Goal: Information Seeking & Learning: Compare options

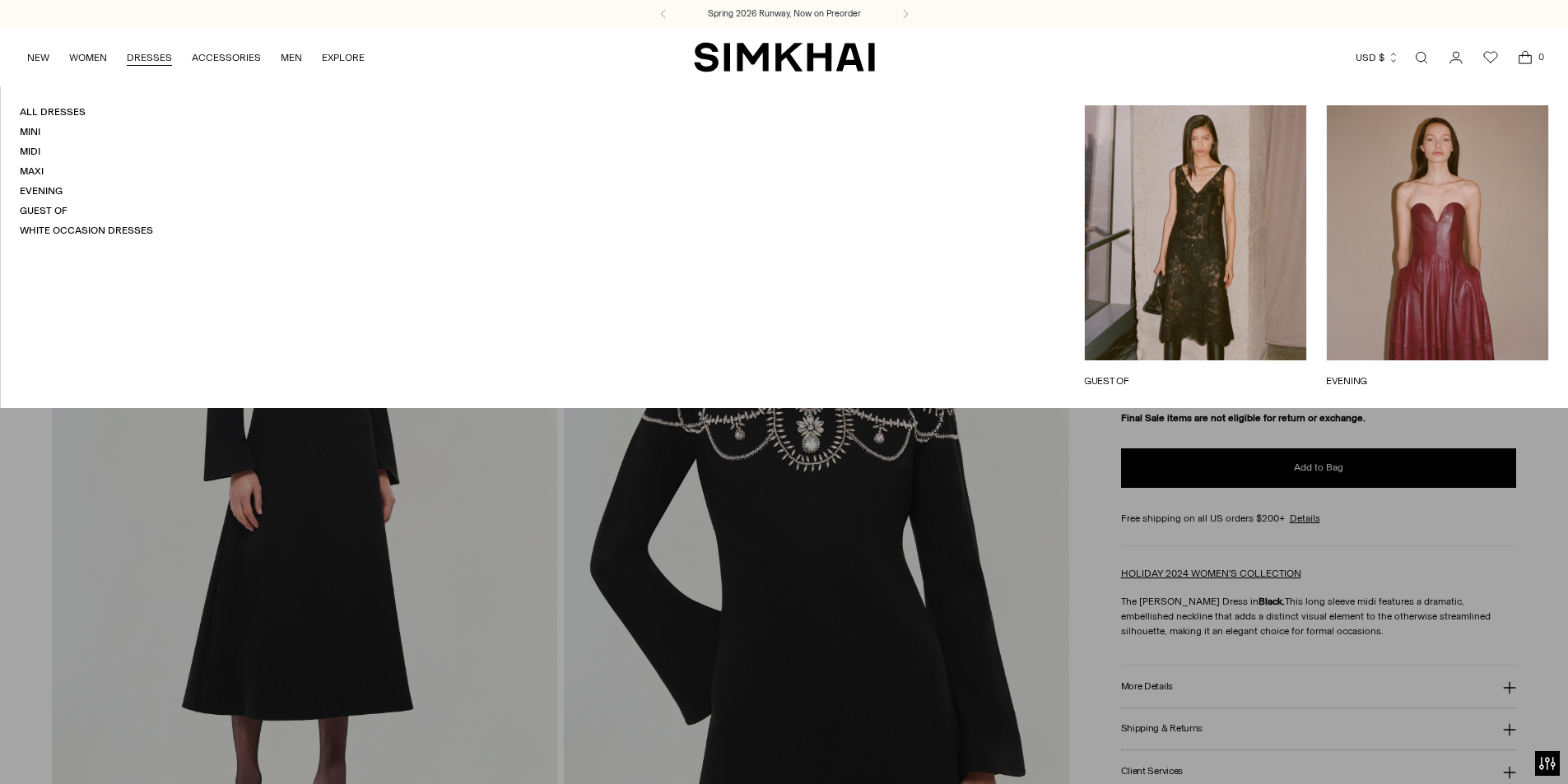
click at [1421, 54] on link "Open search modal" at bounding box center [1421, 58] width 33 height 33
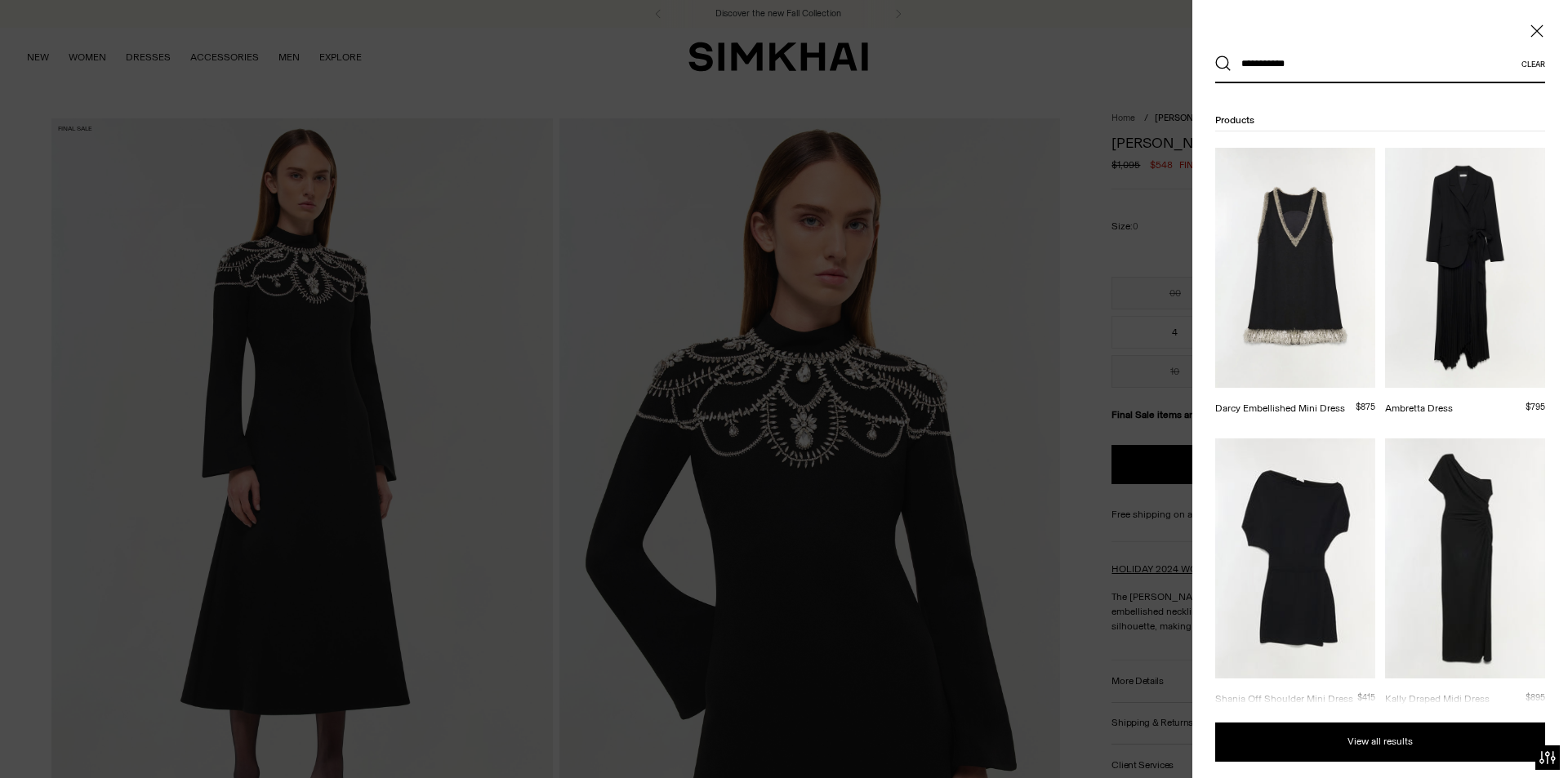
type input "**********"
click at [1215, 55] on button "Search" at bounding box center [1223, 63] width 16 height 16
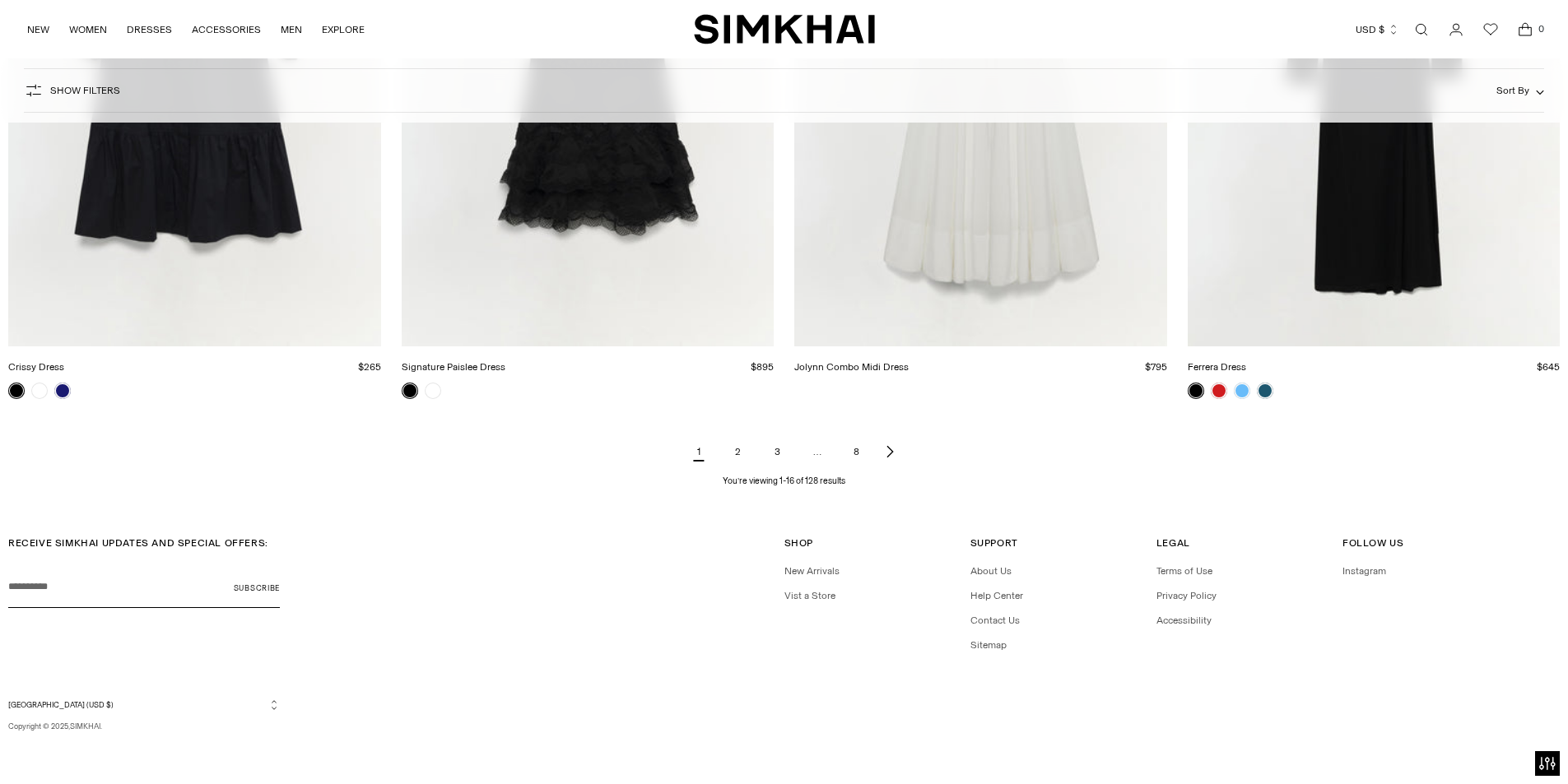
scroll to position [2451, 0]
click at [886, 443] on link "Next page of results" at bounding box center [889, 451] width 20 height 33
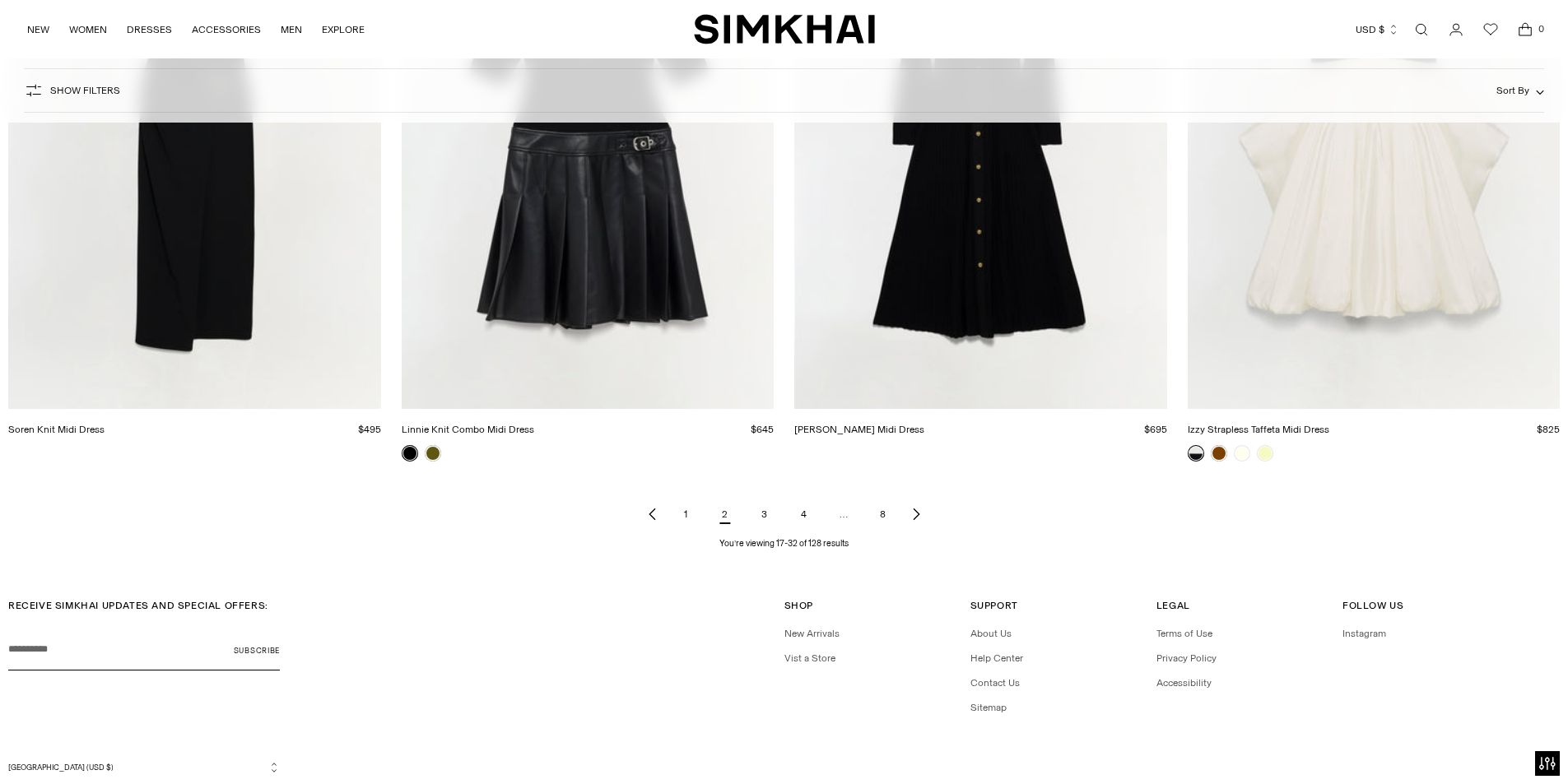
scroll to position [2467, 0]
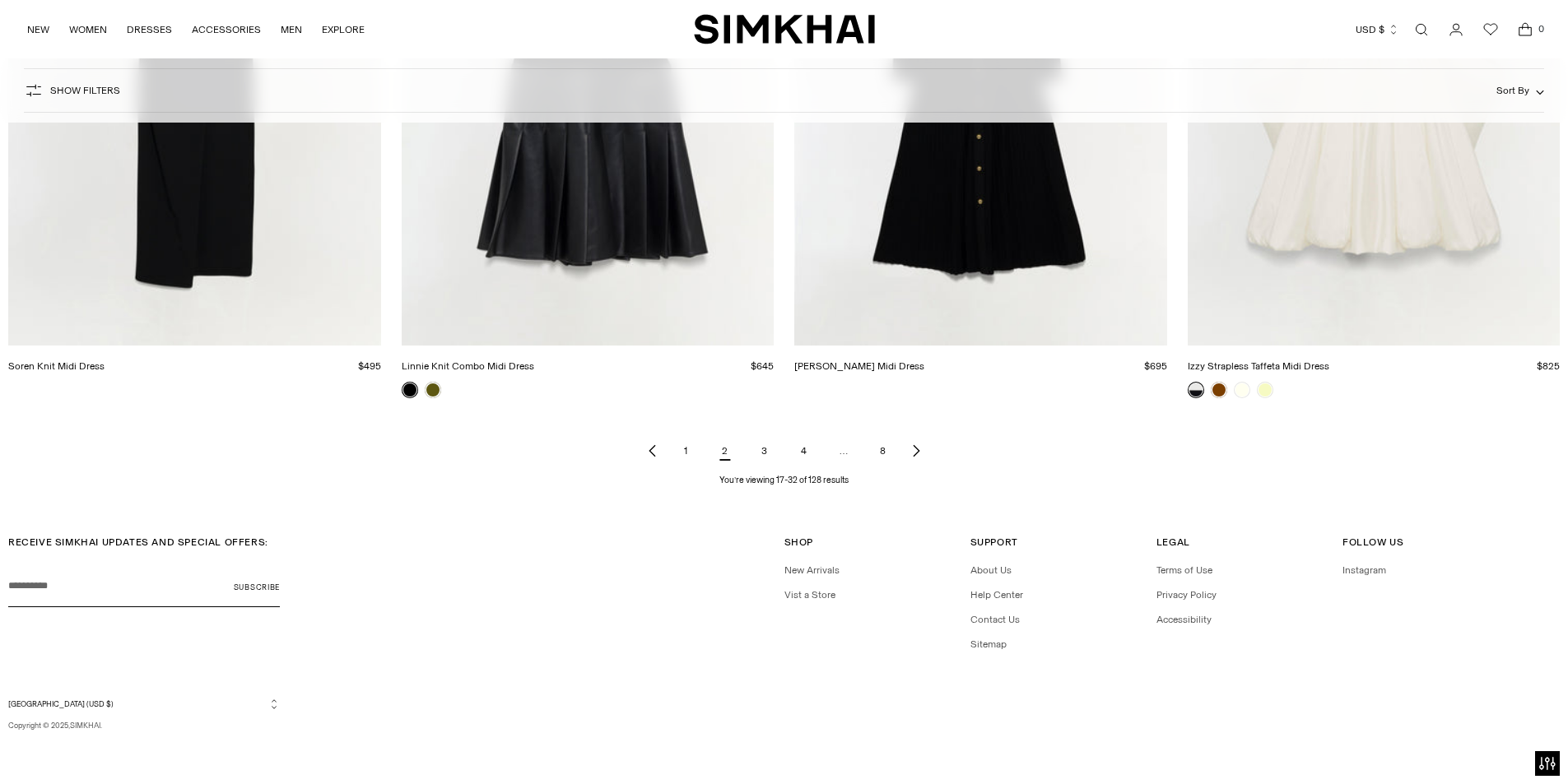
click at [914, 450] on icon "Next page of results" at bounding box center [915, 450] width 13 height 13
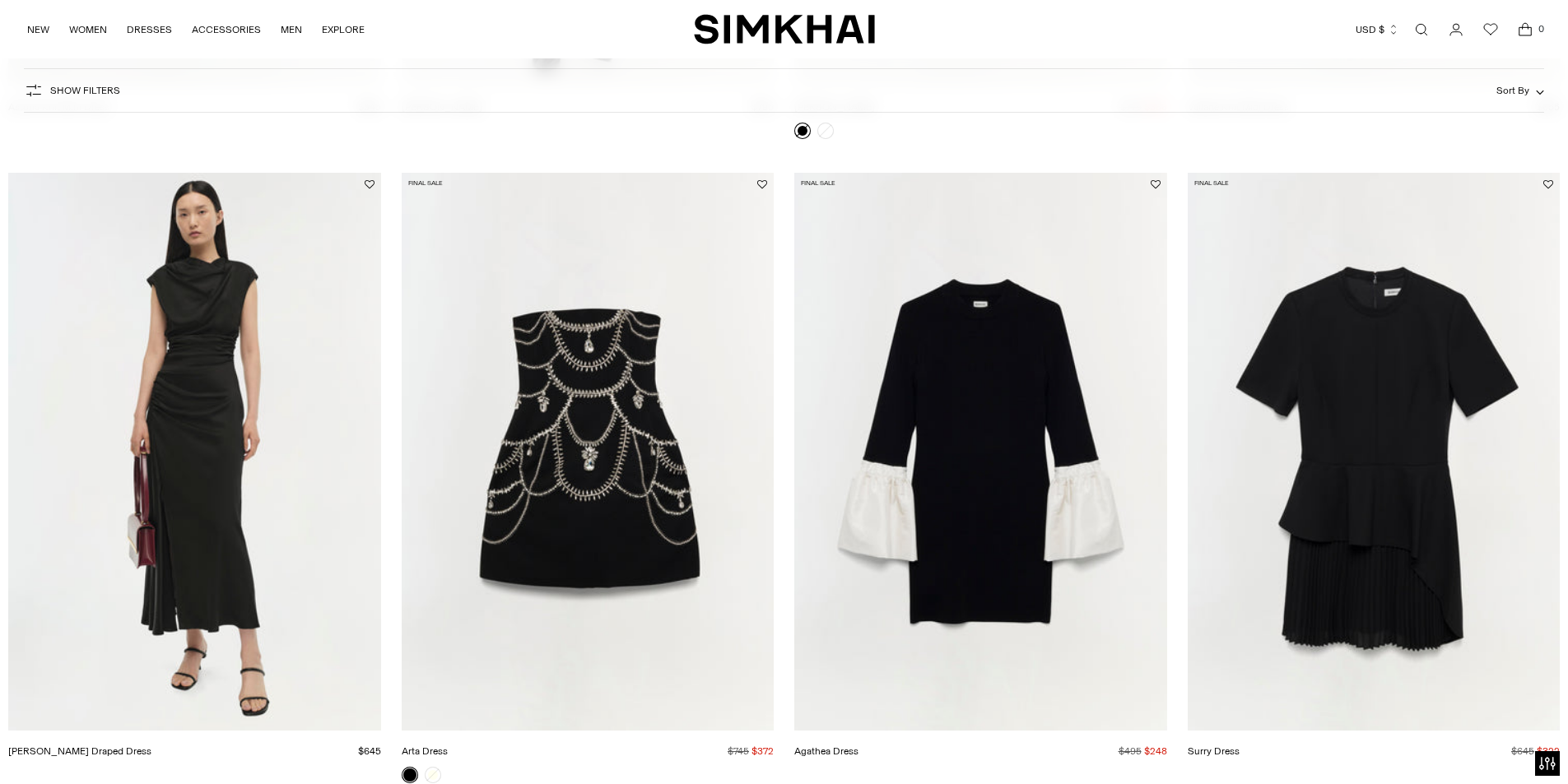
scroll to position [2138, 0]
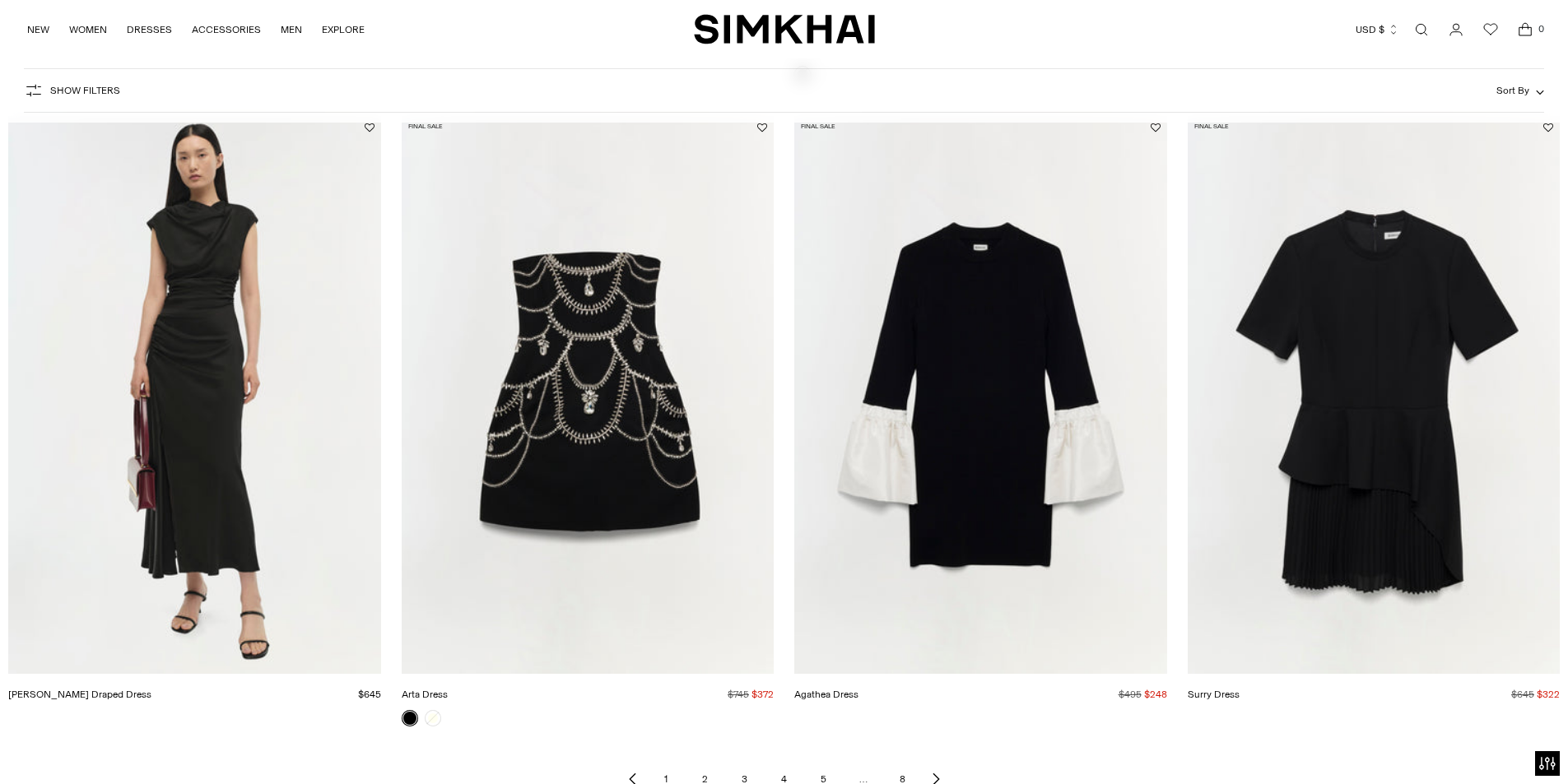
click at [936, 777] on icon "Next page of results" at bounding box center [935, 780] width 6 height 11
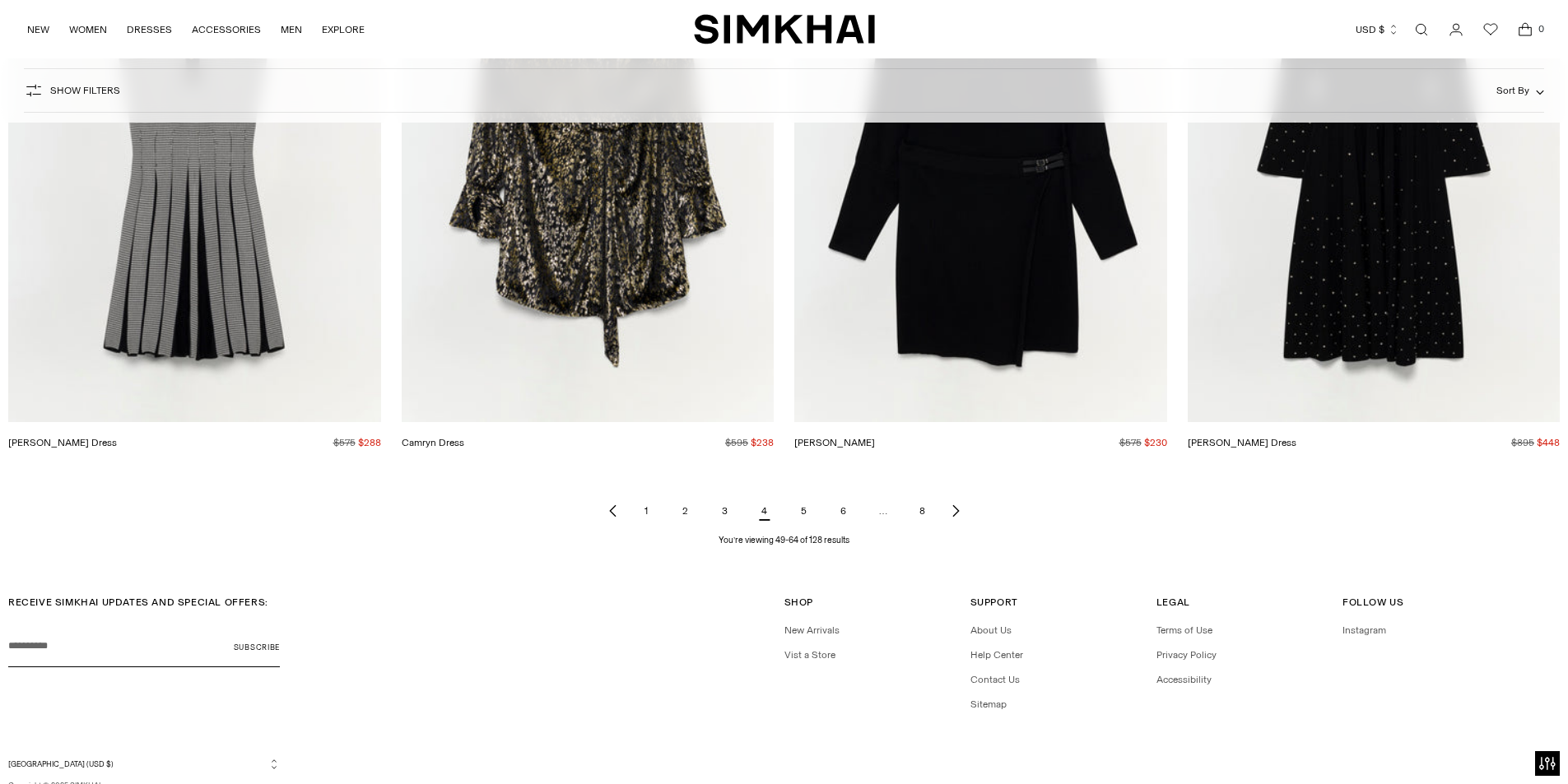
scroll to position [2417, 0]
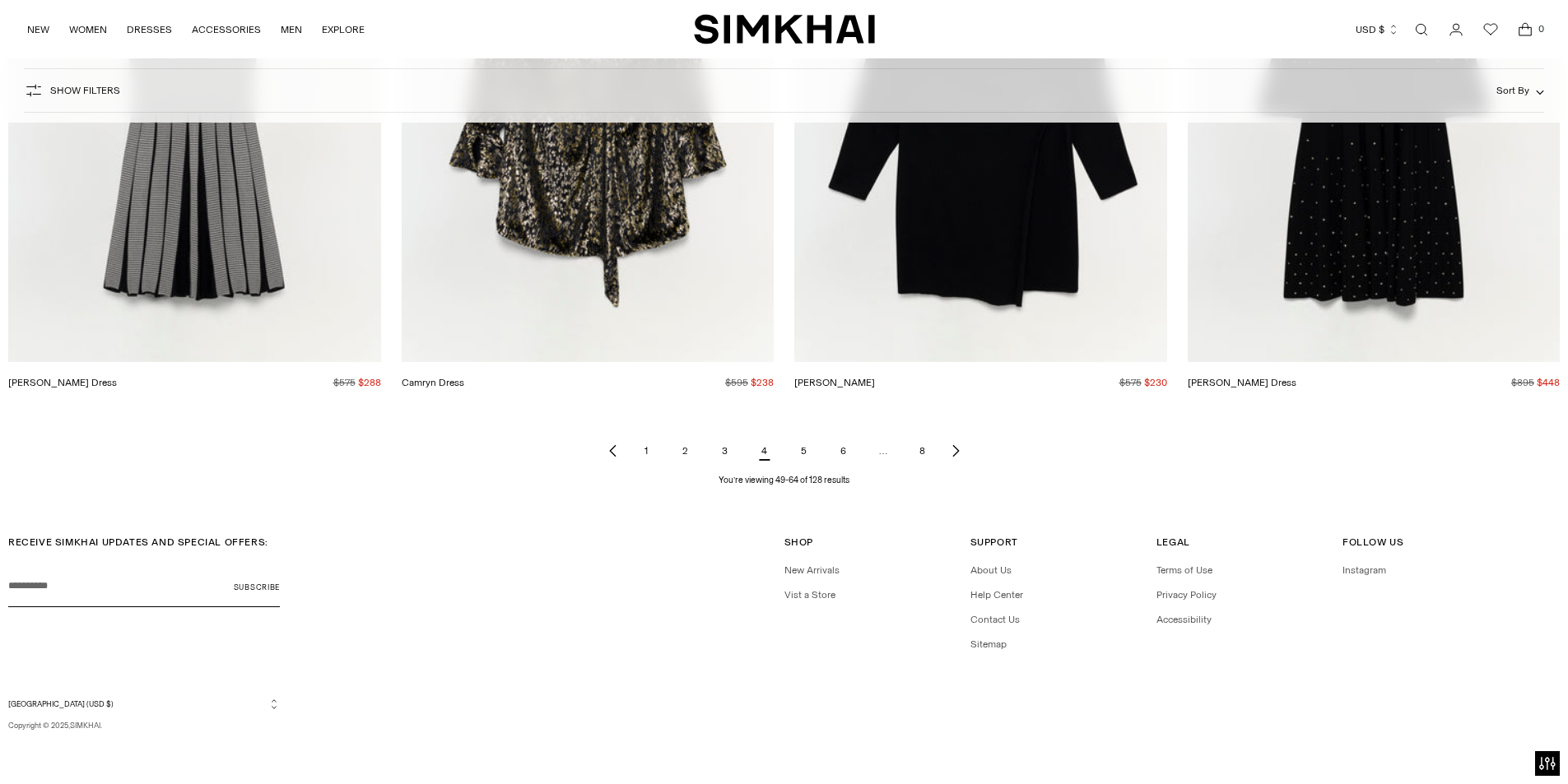
click at [956, 447] on icon "Next page of results" at bounding box center [955, 450] width 13 height 13
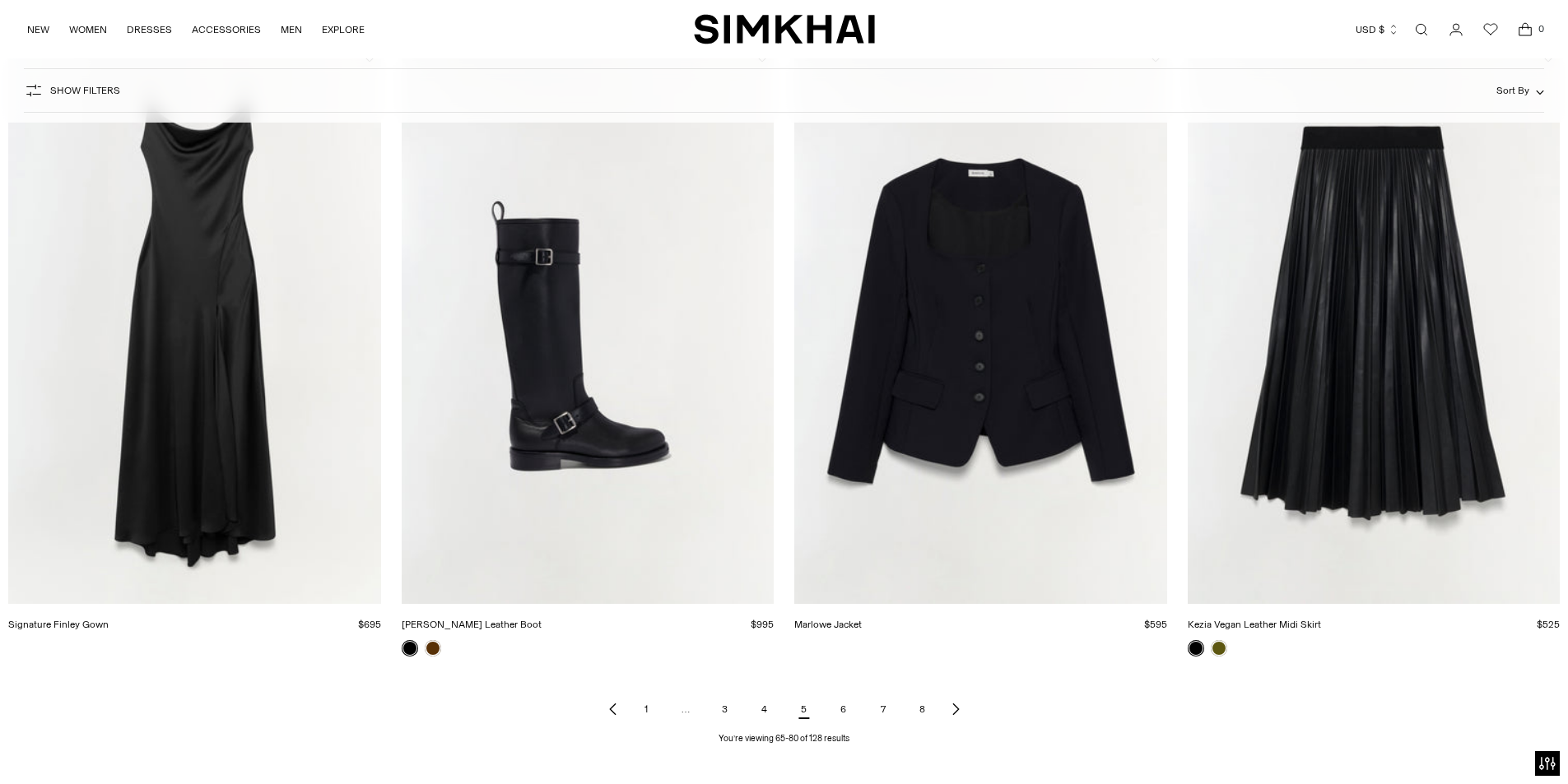
scroll to position [2221, 0]
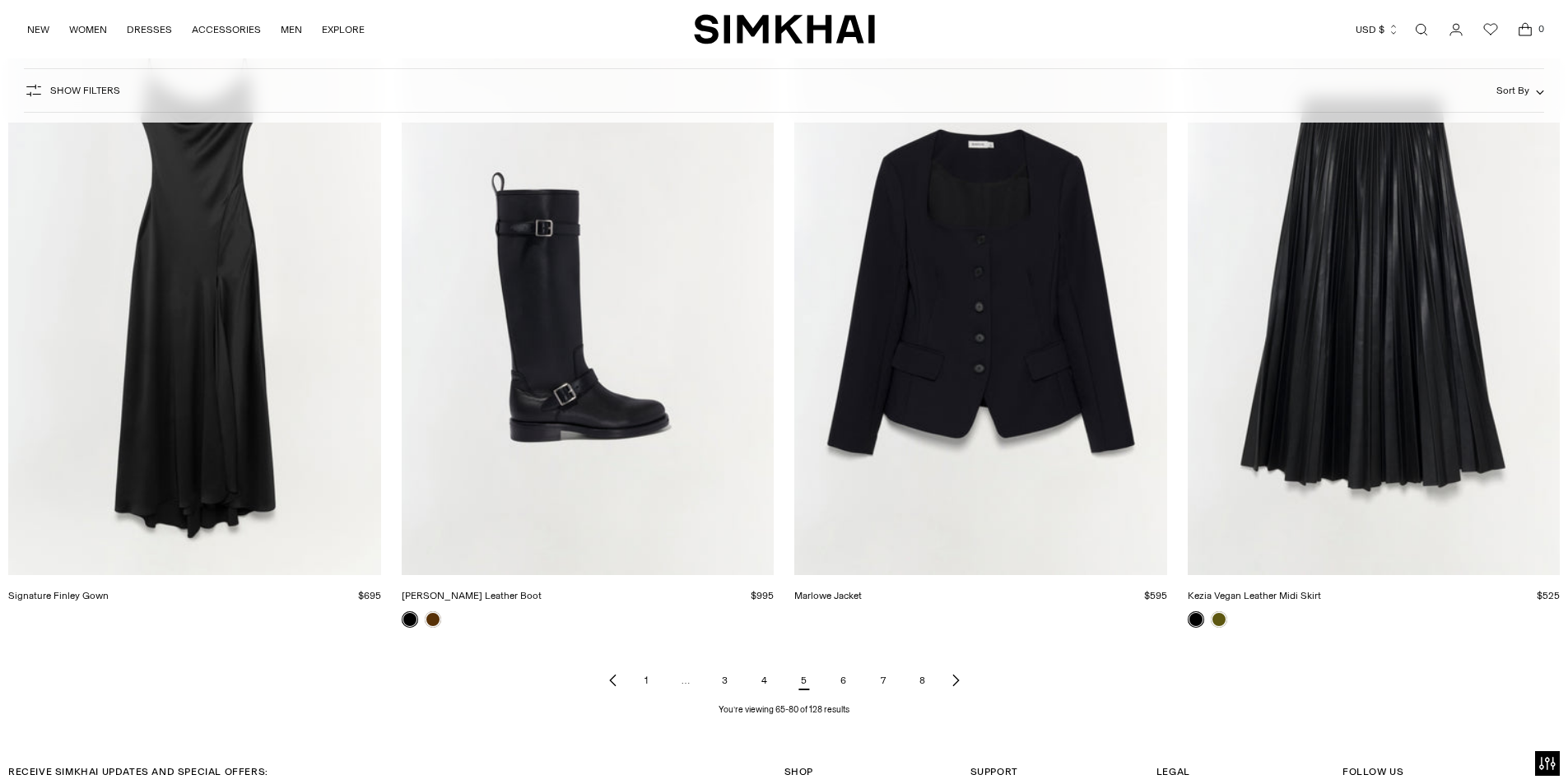
click at [957, 680] on icon "Next page of results" at bounding box center [955, 679] width 13 height 13
